Goal: Find specific page/section: Find specific page/section

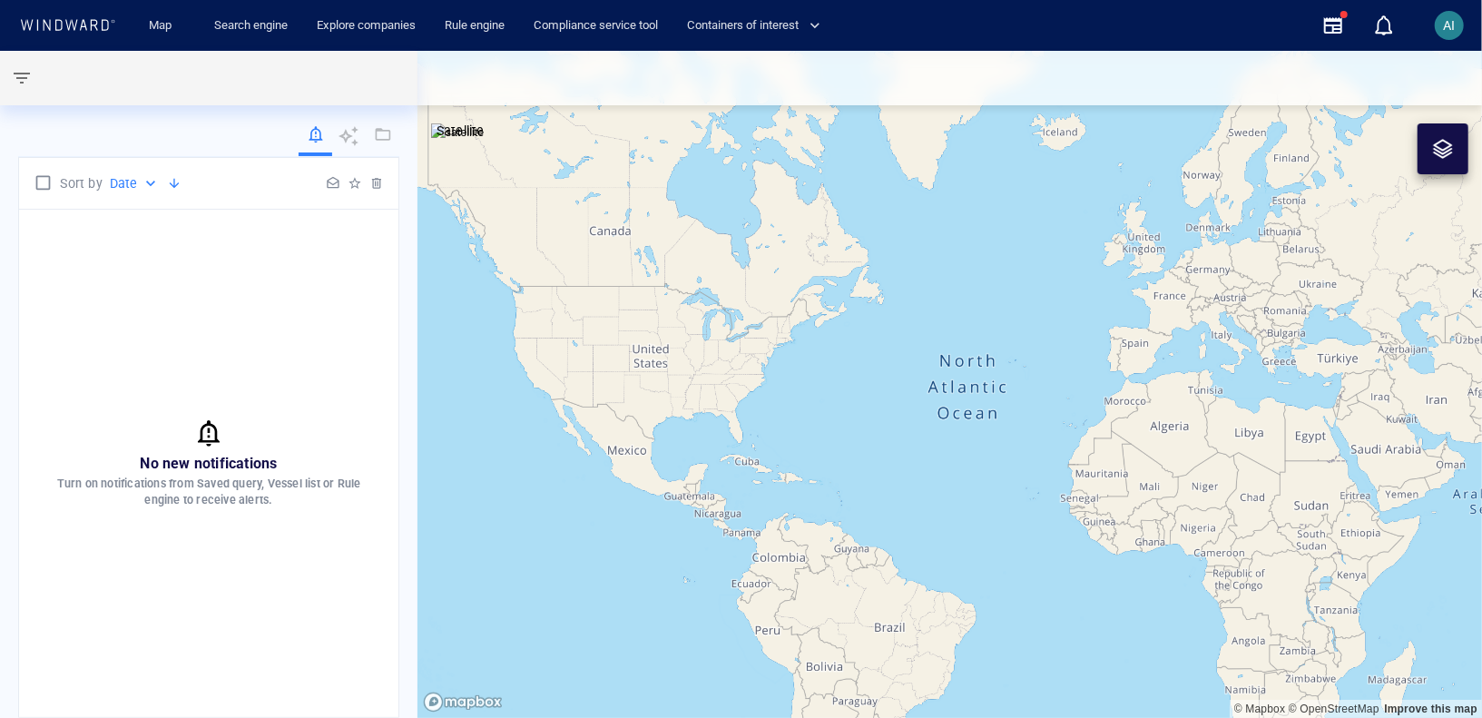
click at [313, 318] on div "No new notifications Turn on notifications from Saved query, Vessel list or Rul…" at bounding box center [208, 463] width 379 height 507
click at [1454, 35] on div "AI" at bounding box center [1450, 26] width 12 height 22
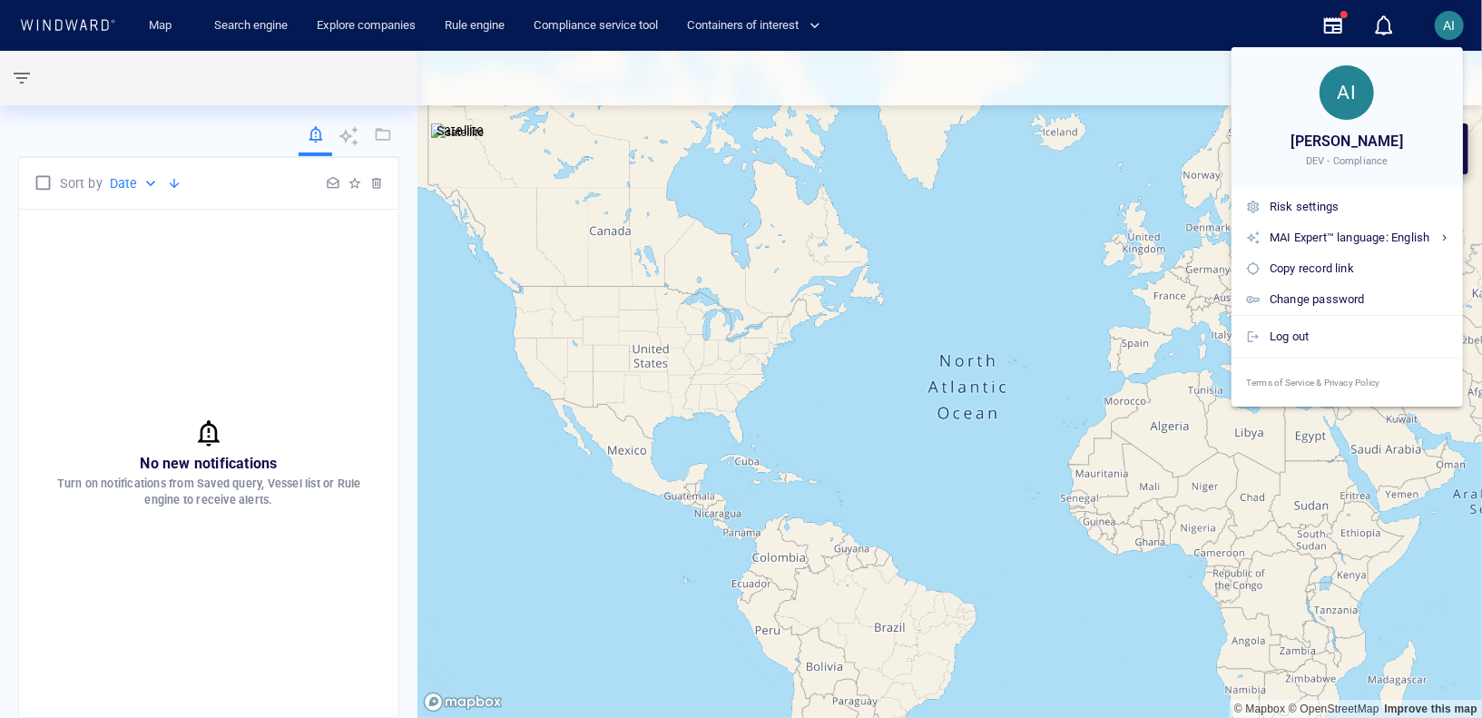
click at [1137, 199] on div at bounding box center [741, 359] width 1482 height 718
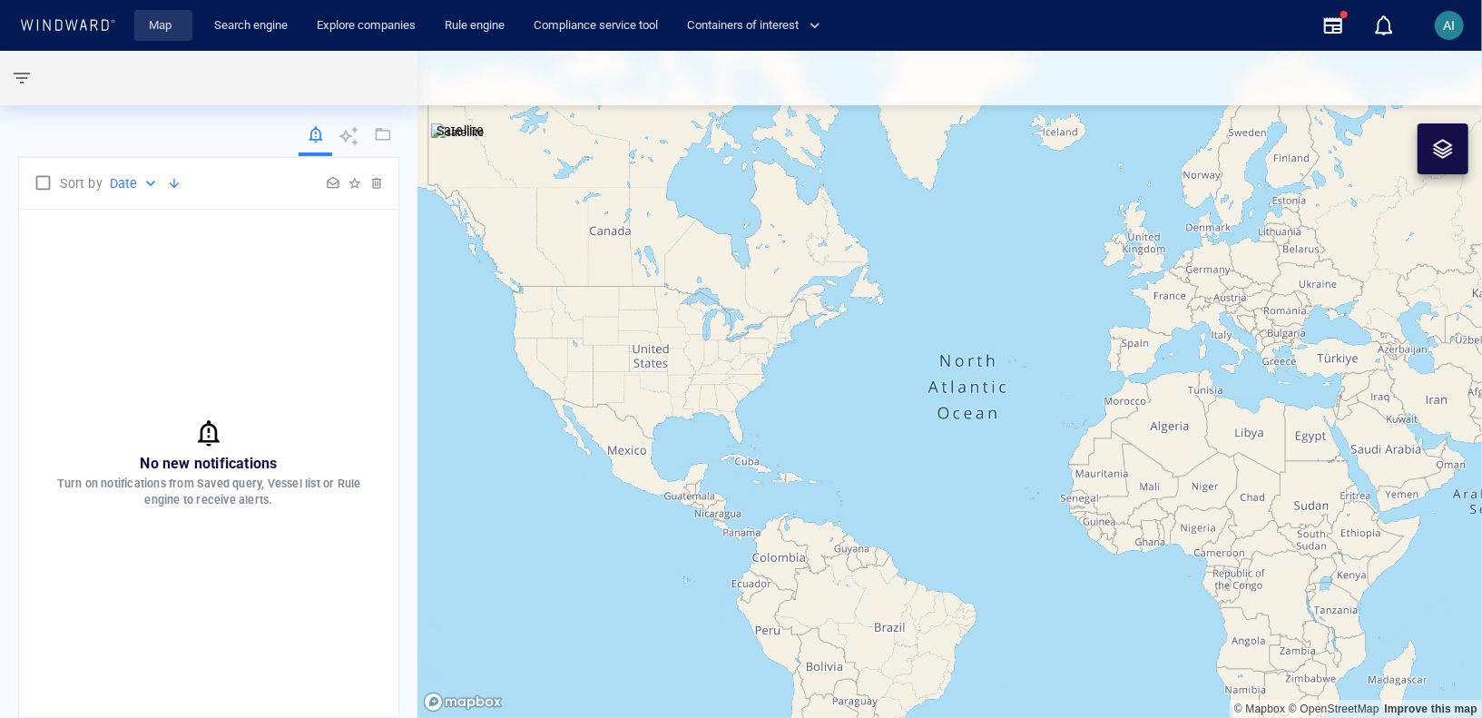
click at [166, 19] on link "Map" at bounding box center [164, 26] width 44 height 32
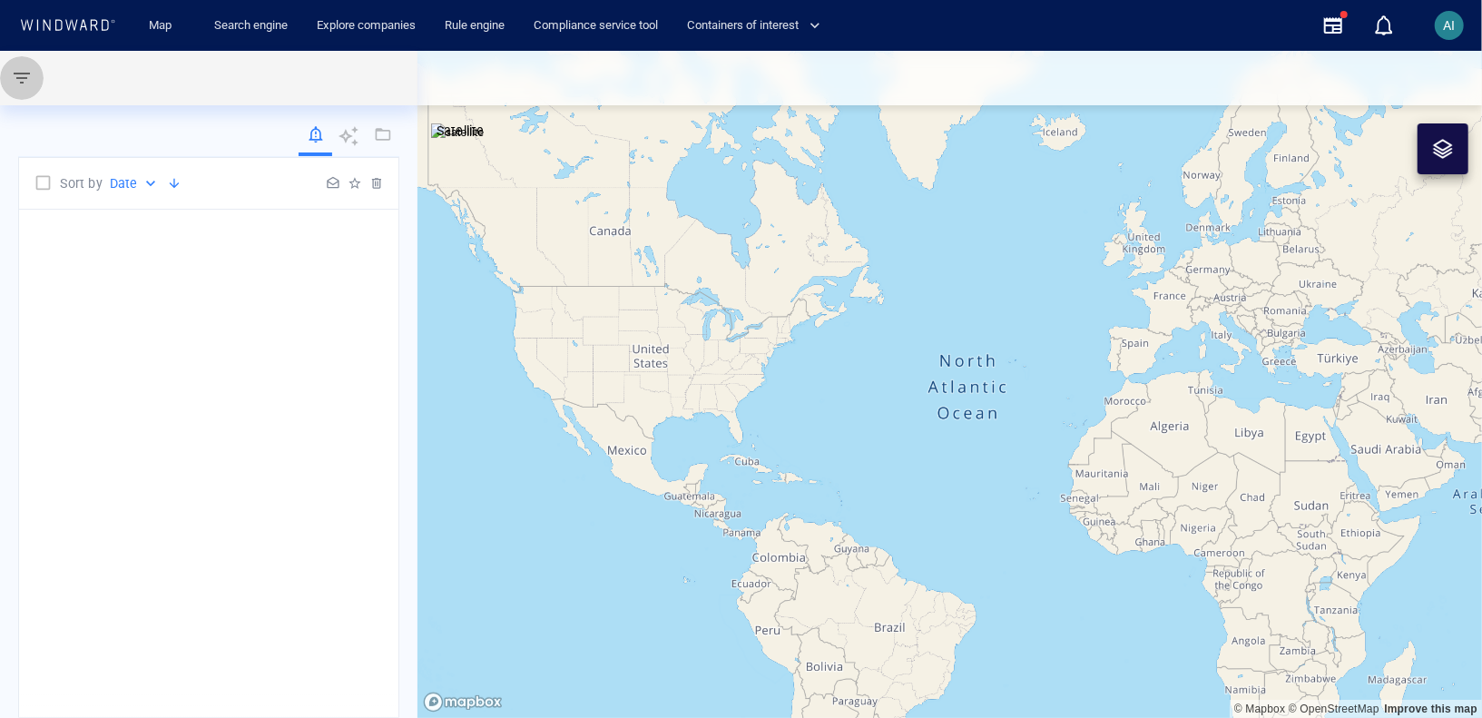
click at [24, 80] on span "button" at bounding box center [22, 78] width 22 height 22
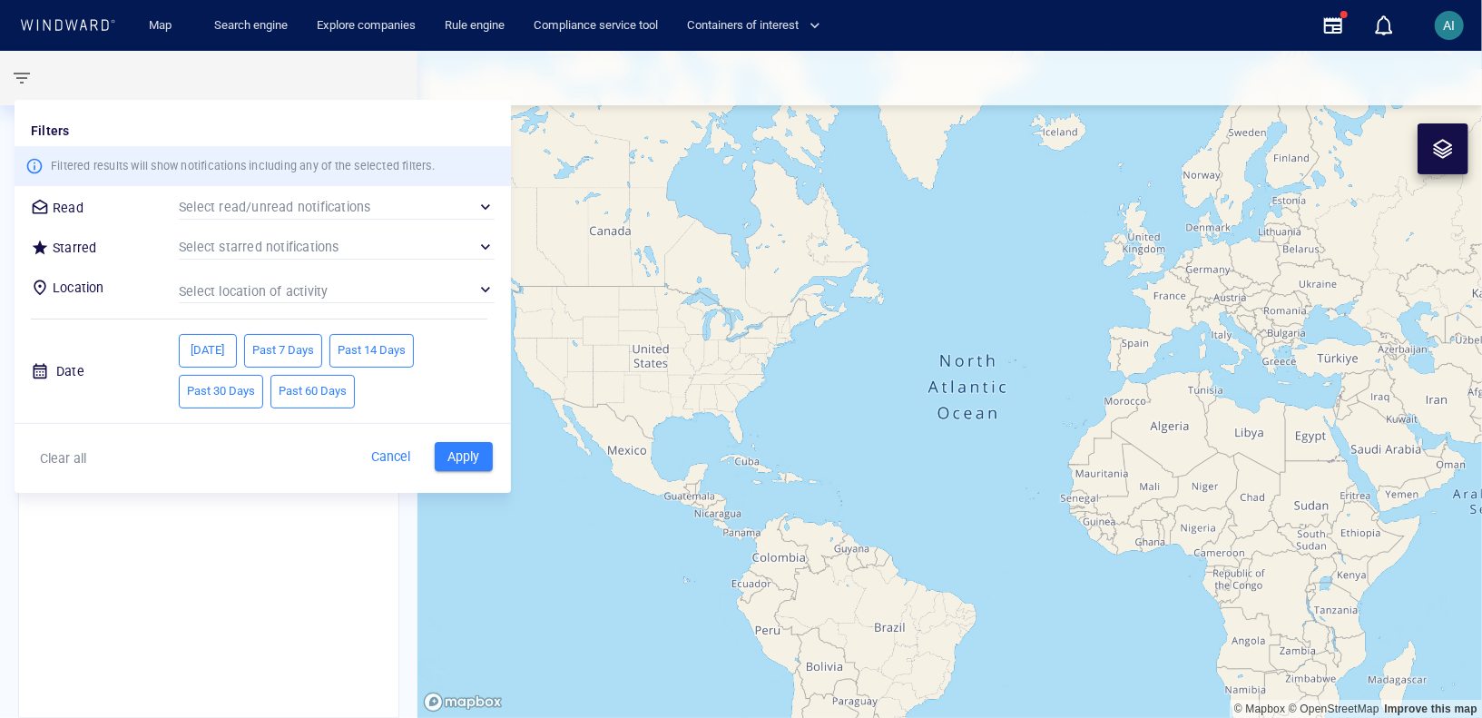
click at [24, 80] on div at bounding box center [741, 359] width 1482 height 718
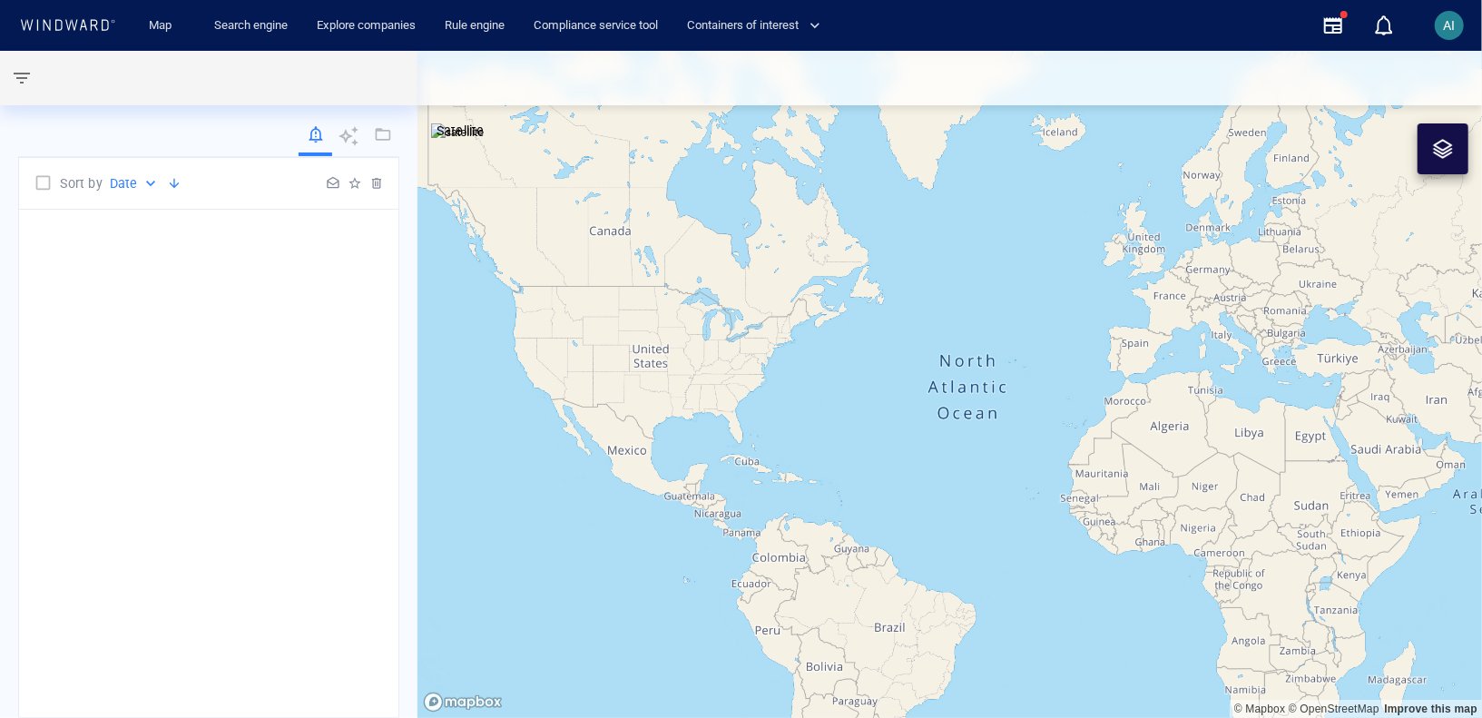
click at [328, 186] on div at bounding box center [333, 183] width 22 height 22
click at [92, 26] on icon at bounding box center [67, 25] width 97 height 12
